Goal: Find specific page/section: Find specific page/section

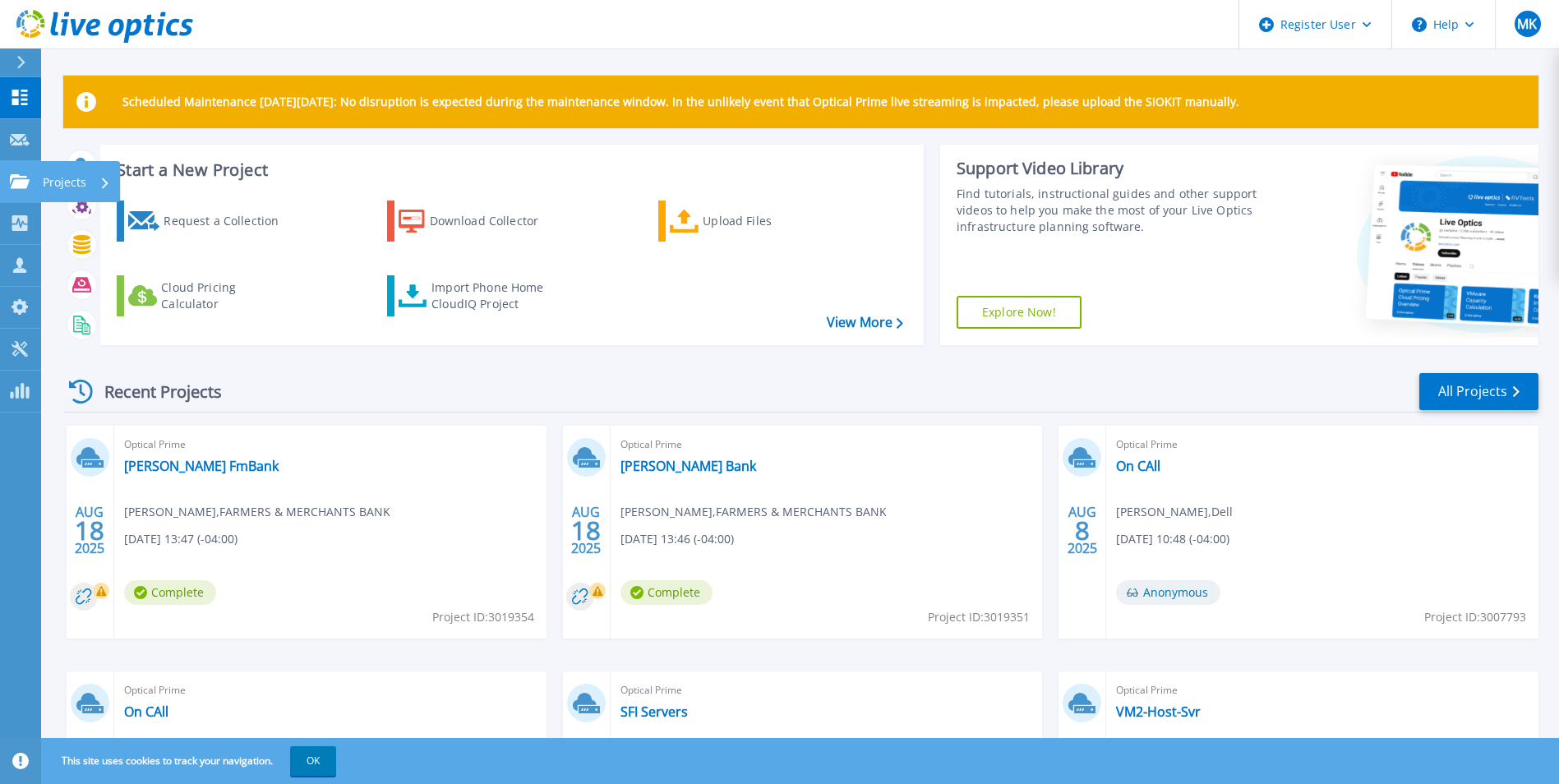
click at [11, 167] on link "Projects Projects" at bounding box center [20, 181] width 41 height 42
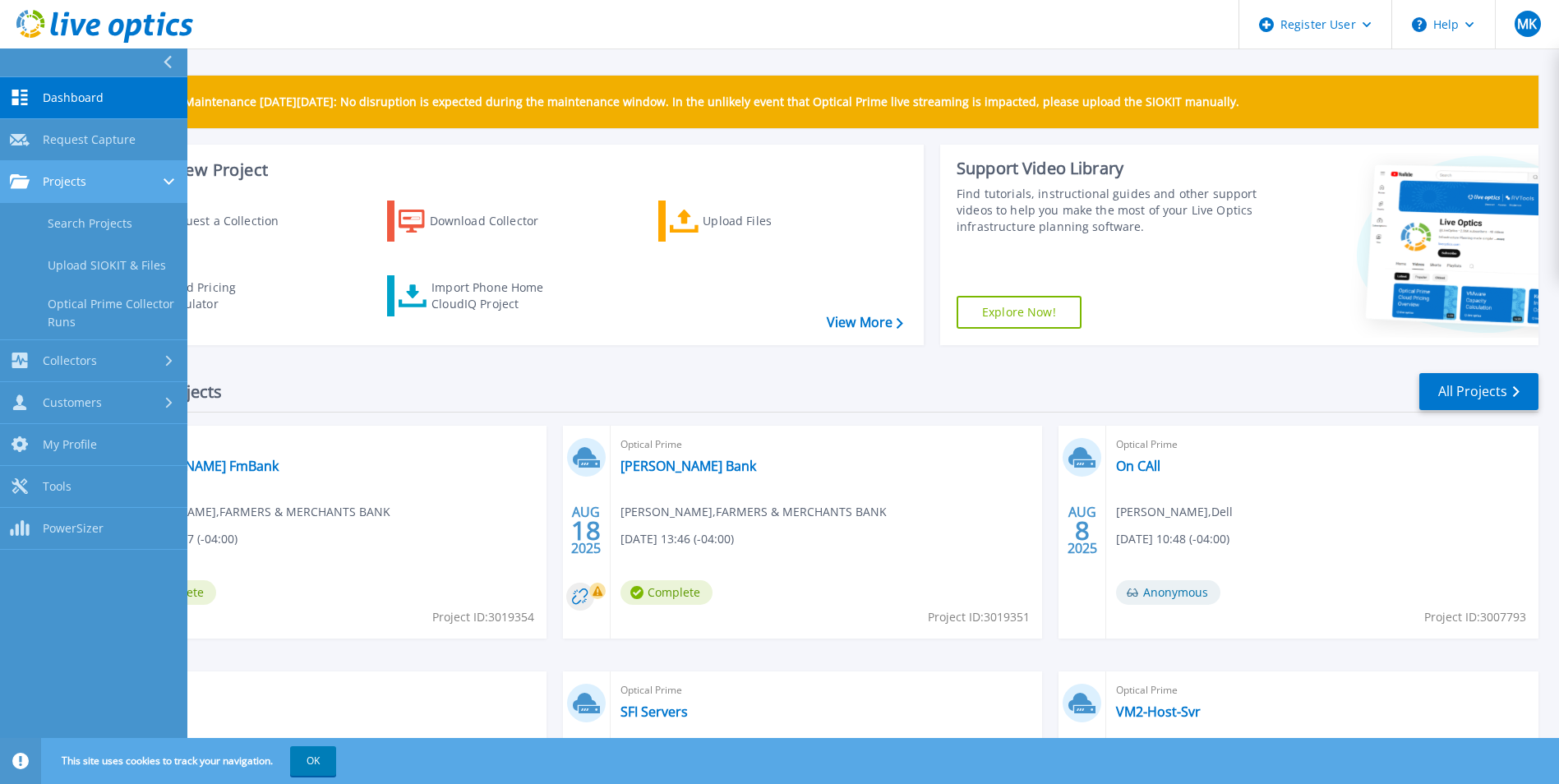
click at [55, 183] on span "Projects" at bounding box center [64, 182] width 43 height 15
click at [71, 213] on link "Search Projects" at bounding box center [93, 223] width 187 height 42
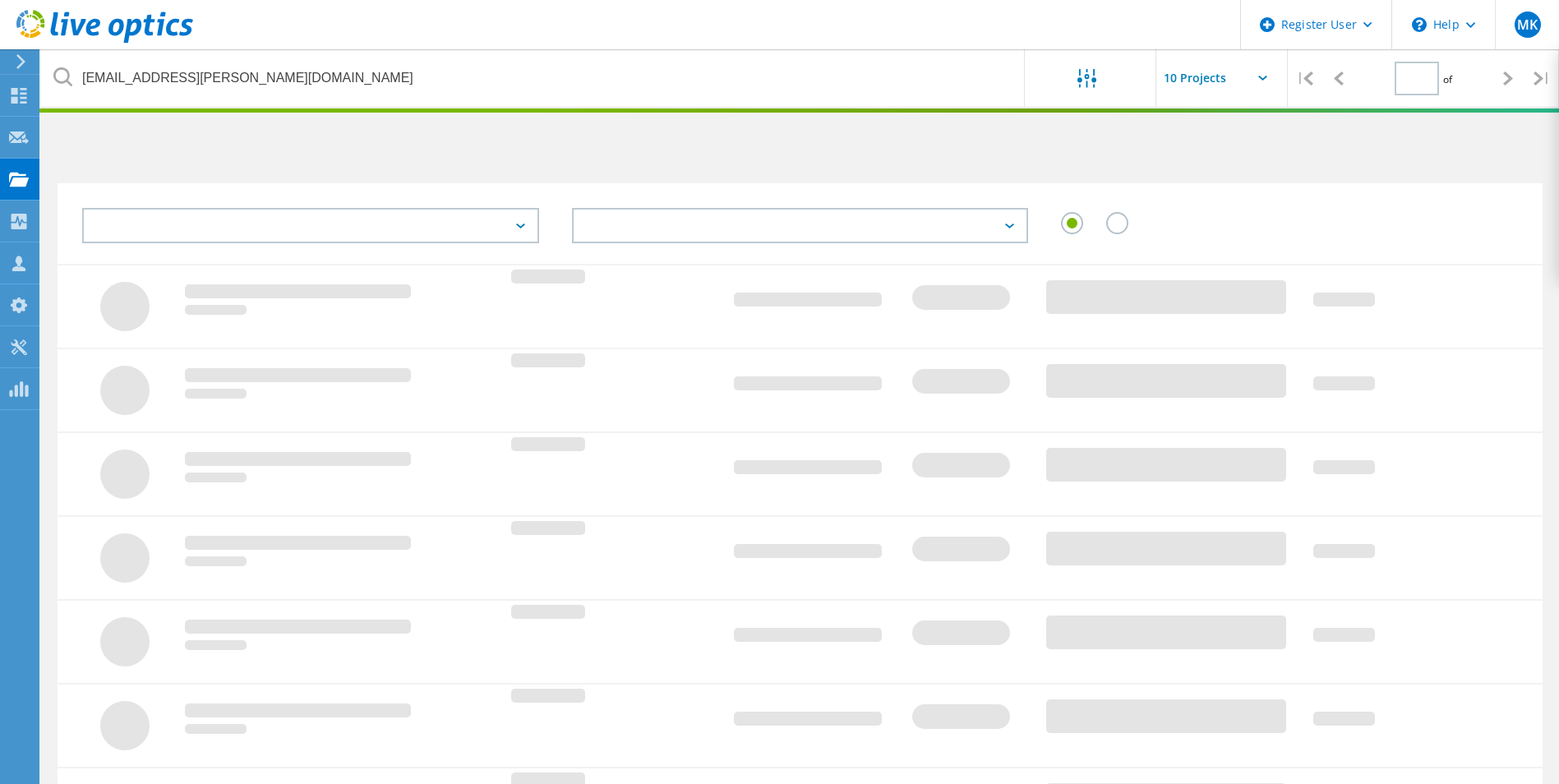
type input "1"
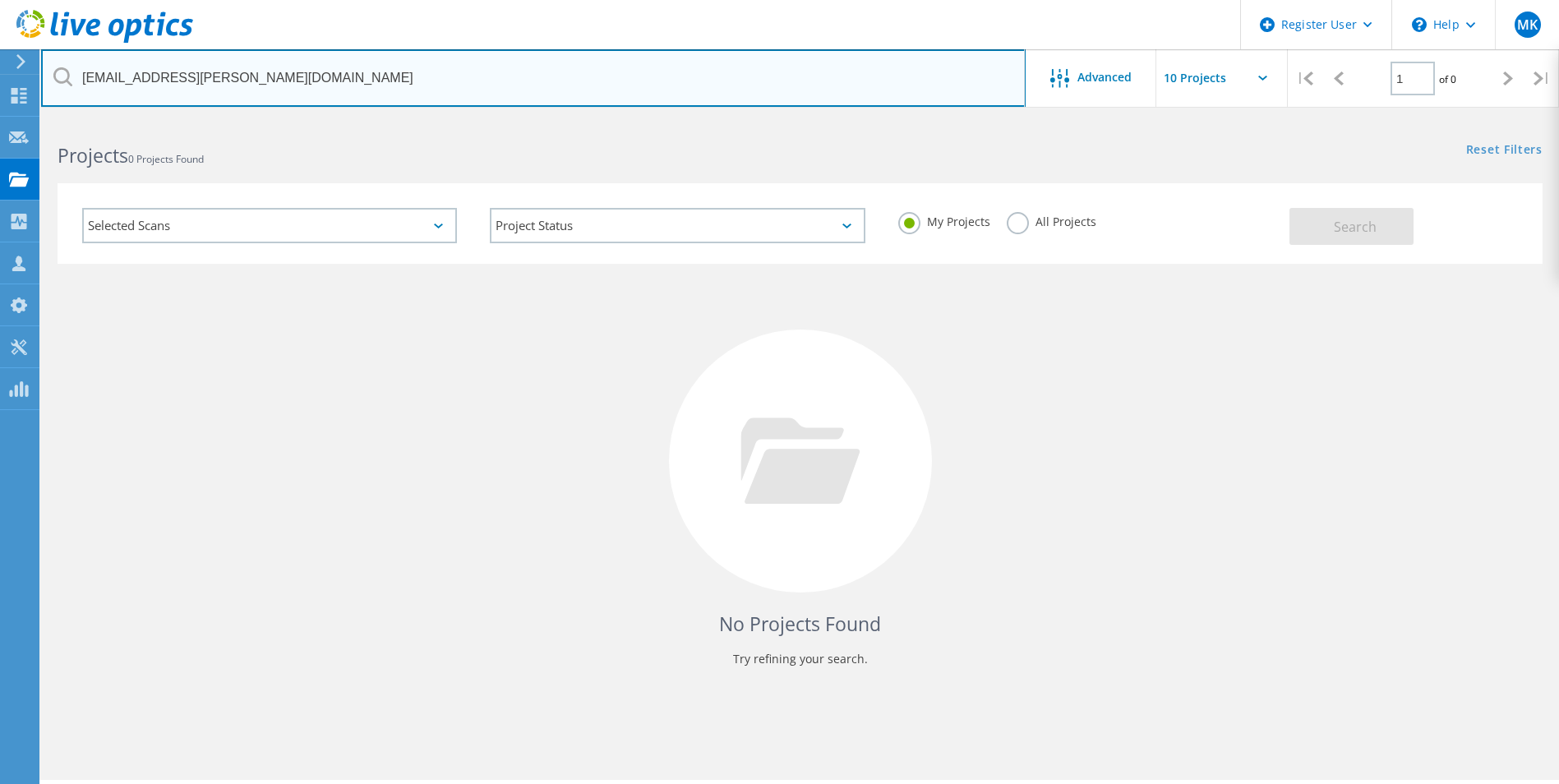
click at [868, 82] on input "mkirby@radford.va.us" at bounding box center [533, 78] width 985 height 57
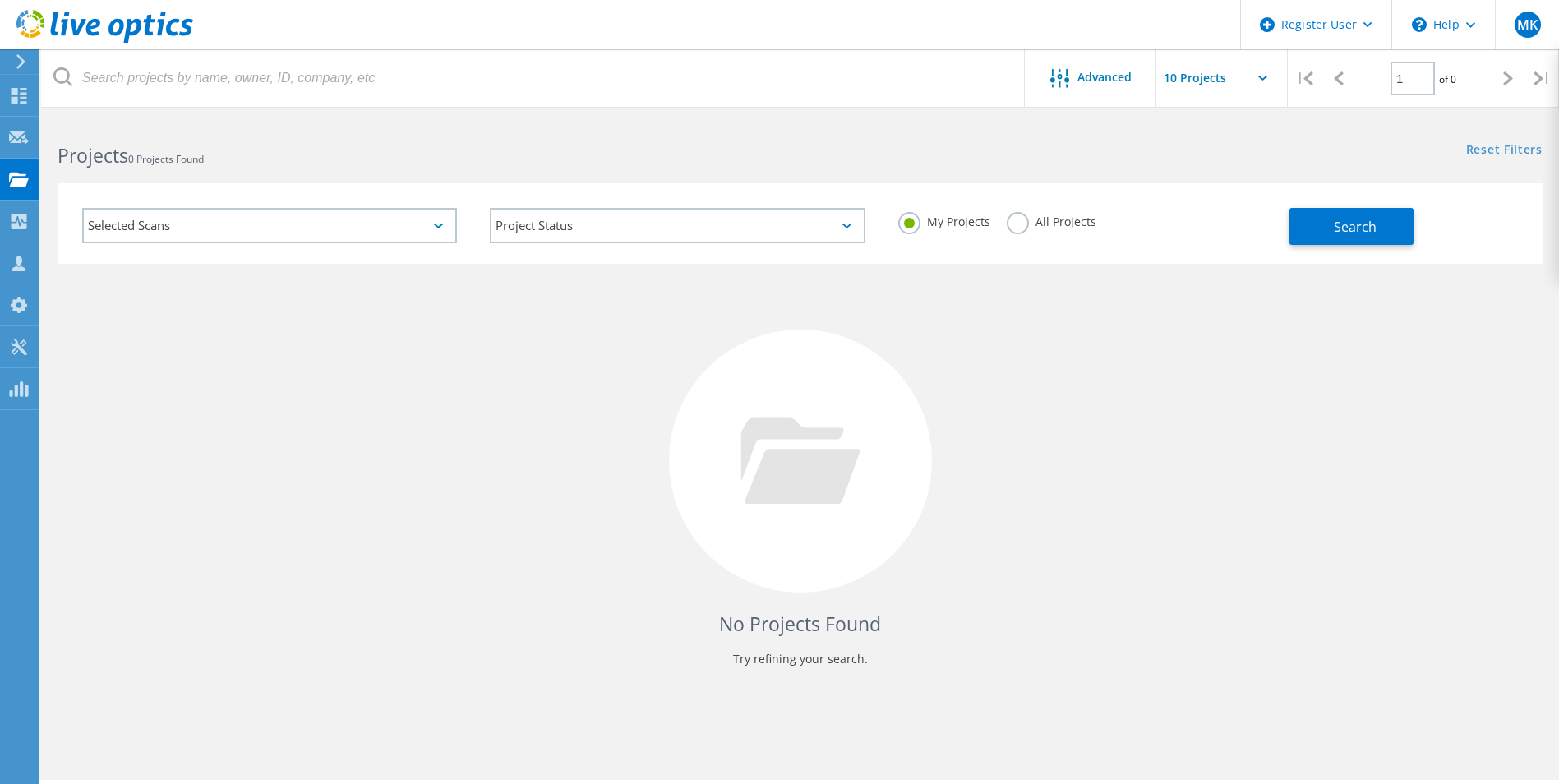
drag, startPoint x: 923, startPoint y: 336, endPoint x: 987, endPoint y: 326, distance: 64.8
click at [924, 336] on div "No Projects Found Try refining your search." at bounding box center [800, 476] width 1485 height 425
click at [1397, 219] on button "Search" at bounding box center [1351, 226] width 124 height 37
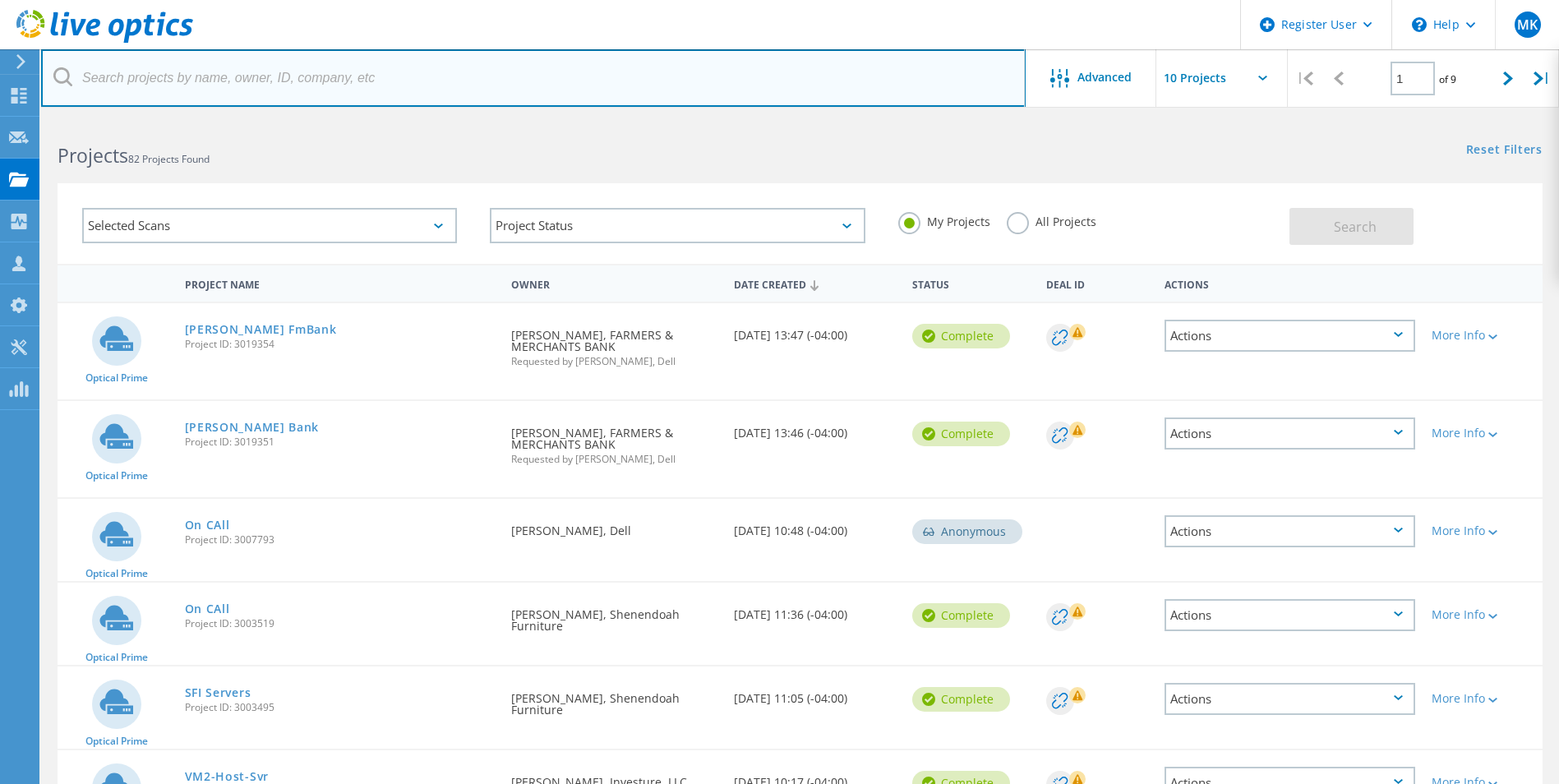
click at [575, 84] on input "text" at bounding box center [533, 78] width 985 height 57
paste input "[EMAIL_ADDRESS][DOMAIN_NAME]"
type input "[EMAIL_ADDRESS][DOMAIN_NAME]"
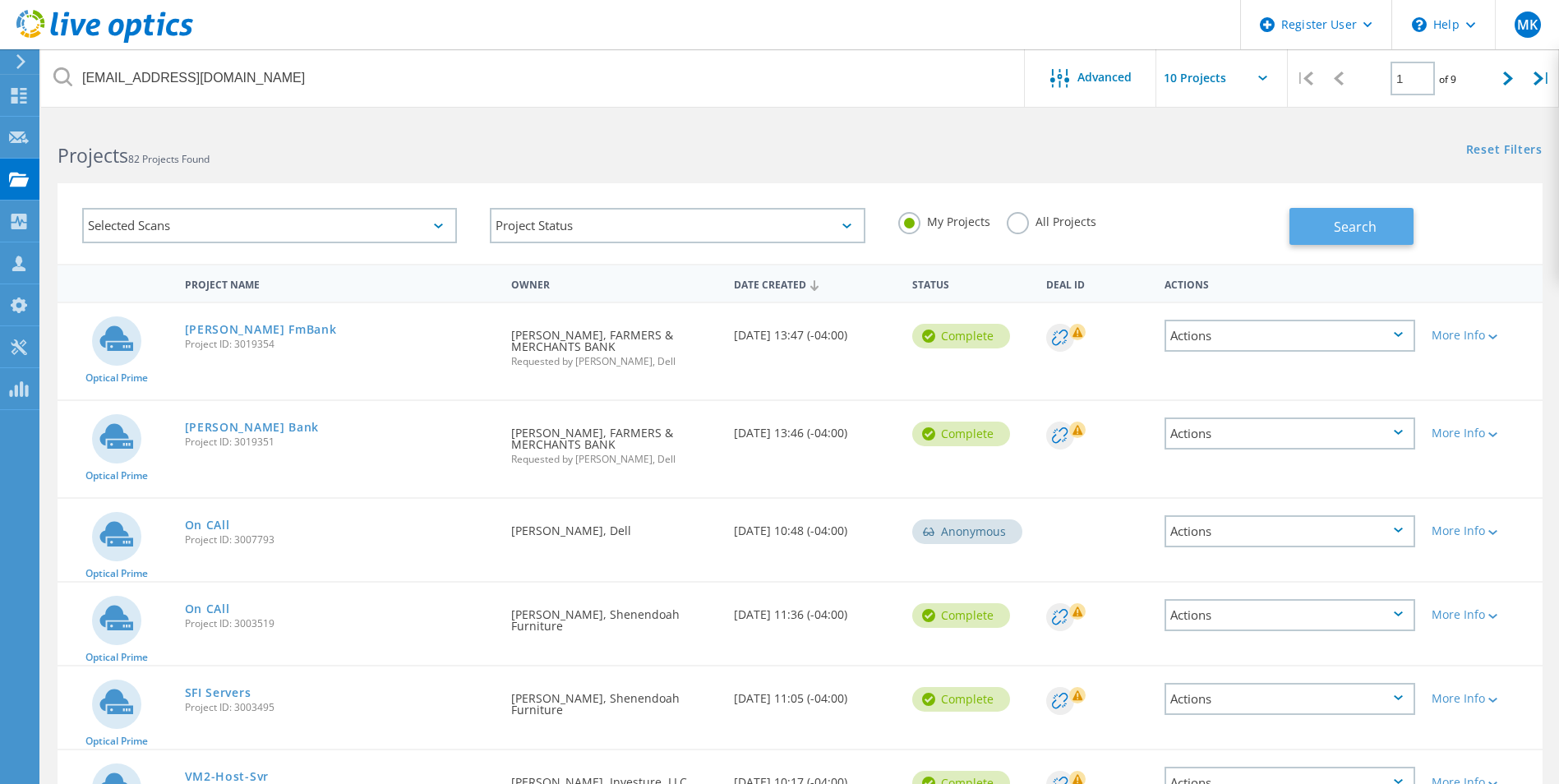
click at [1338, 220] on span "Search" at bounding box center [1355, 227] width 42 height 18
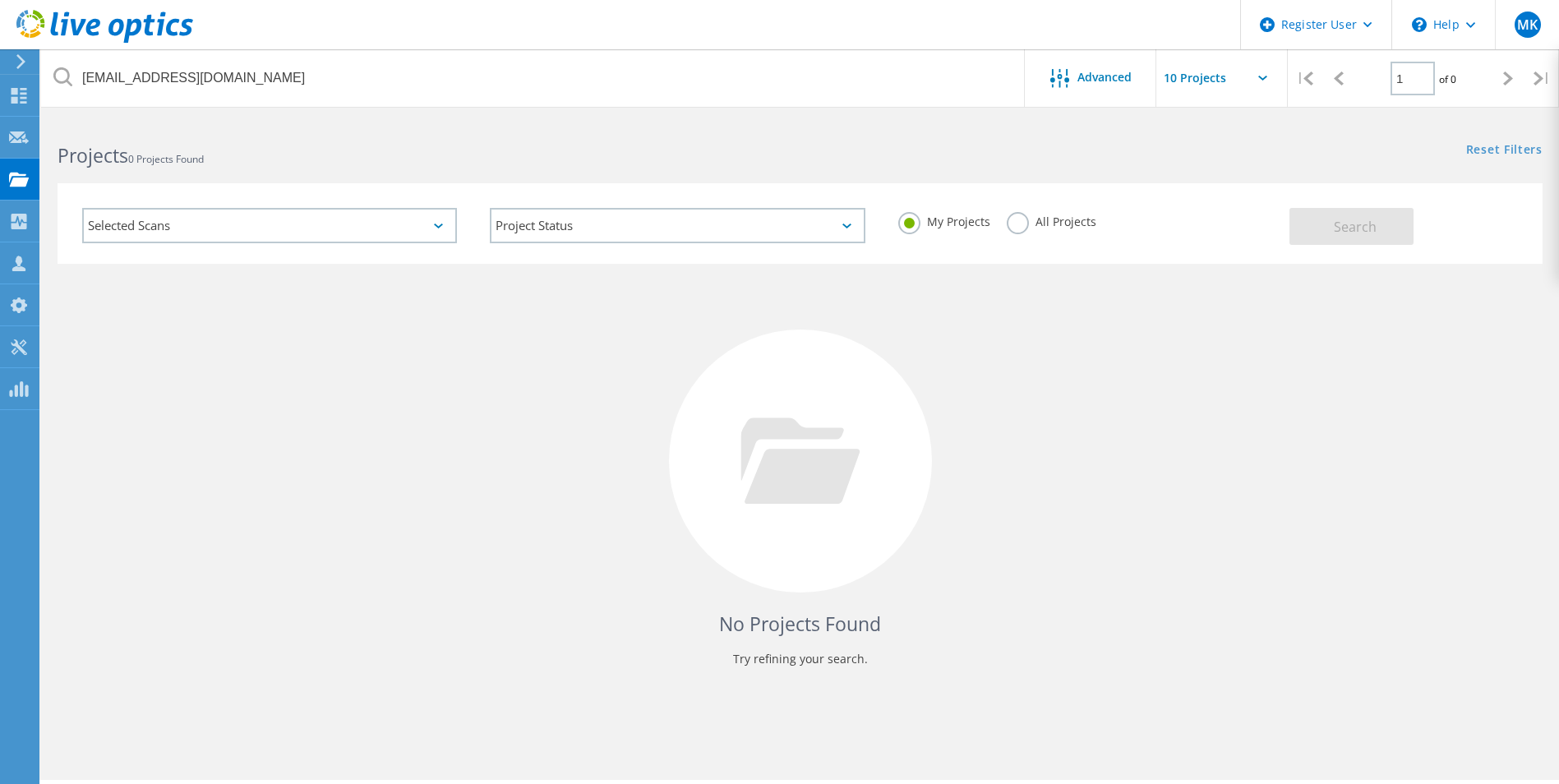
click at [1036, 223] on label "All Projects" at bounding box center [1051, 220] width 90 height 16
click at [0, 0] on input "All Projects" at bounding box center [0, 0] width 0 height 0
click at [1375, 222] on button "Search" at bounding box center [1351, 226] width 124 height 37
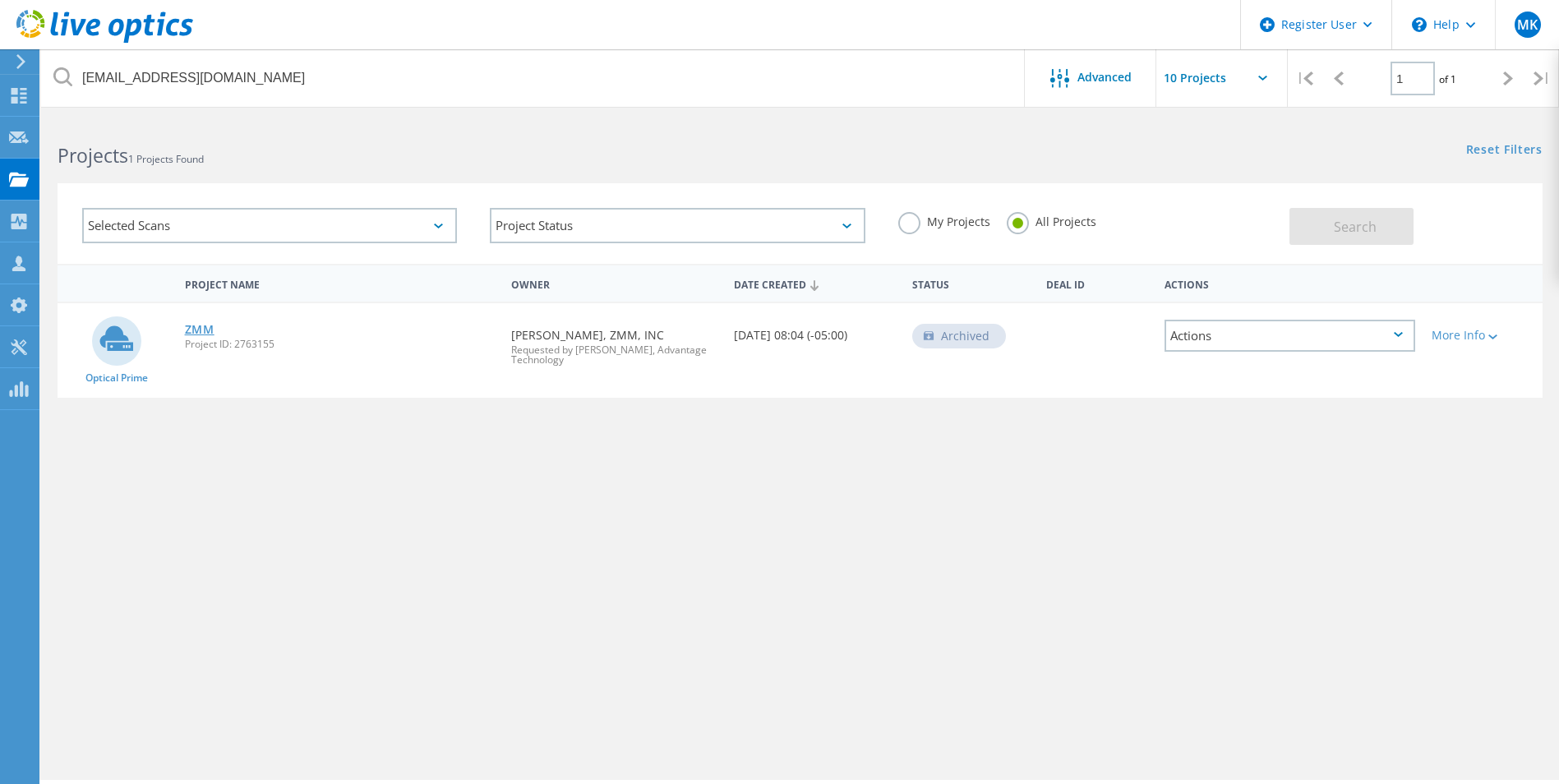
click at [196, 327] on link "ZMM" at bounding box center [199, 330] width 30 height 11
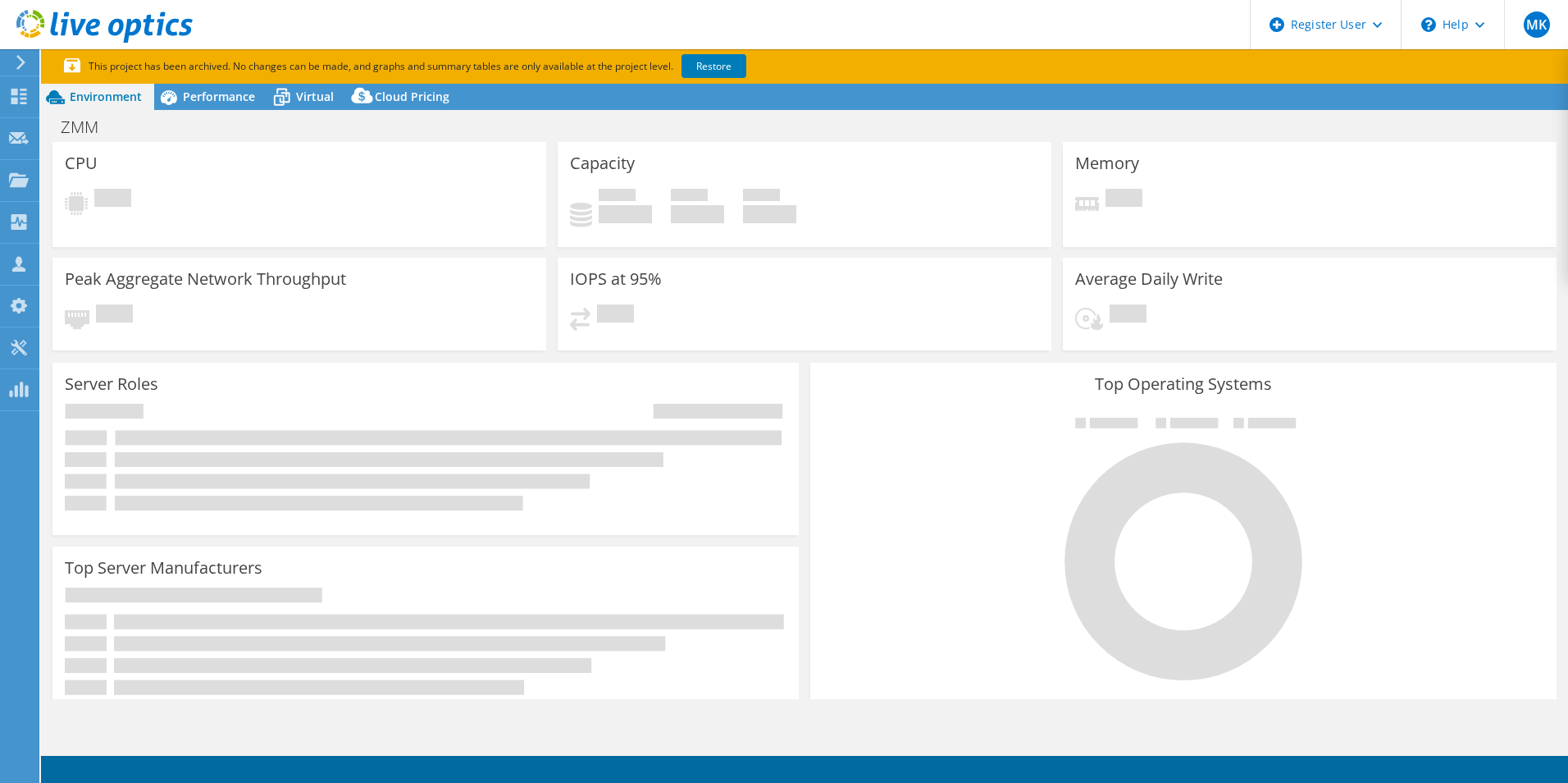
select select "USD"
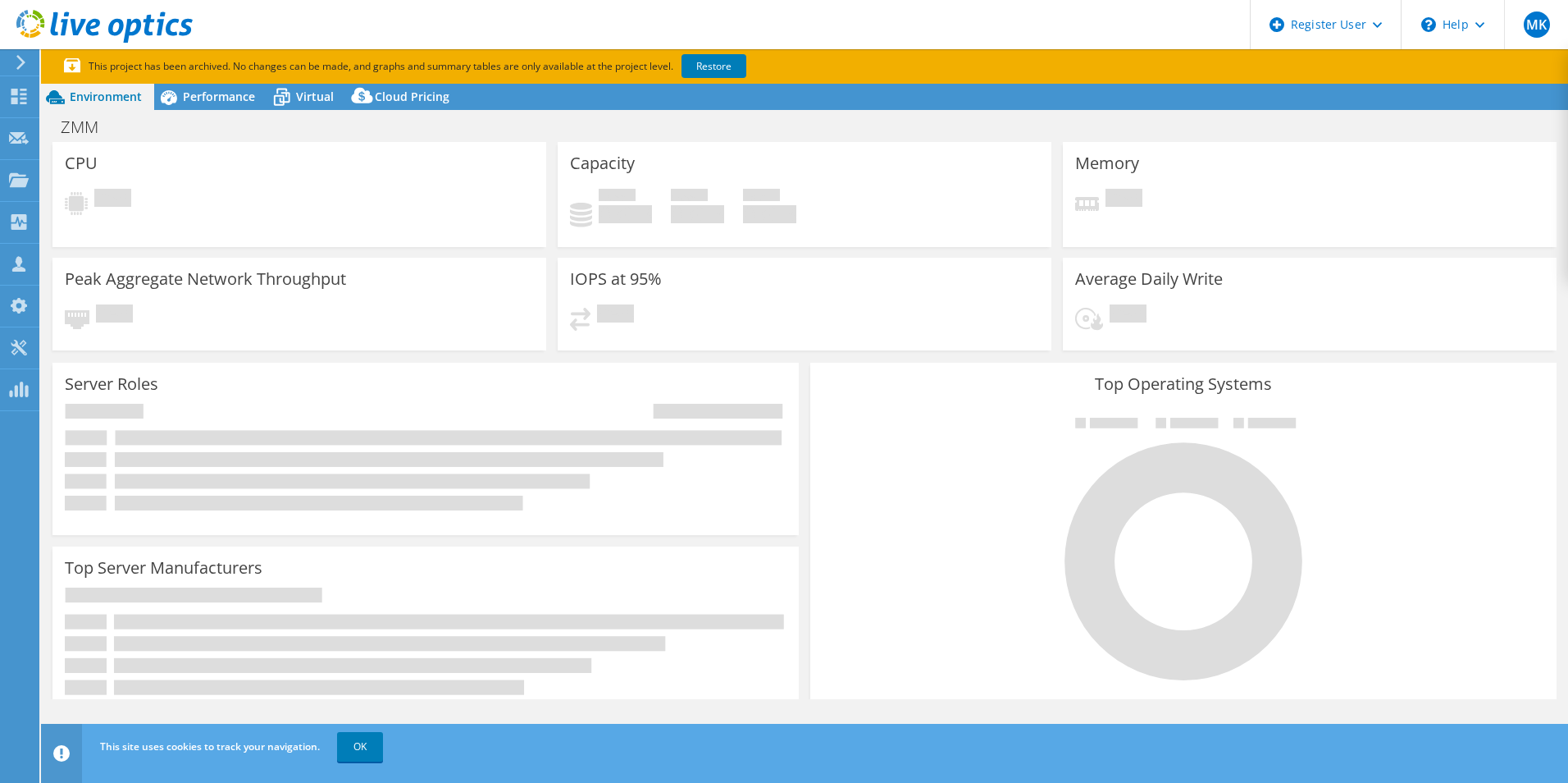
select select "USEast"
